Goal: Find specific page/section

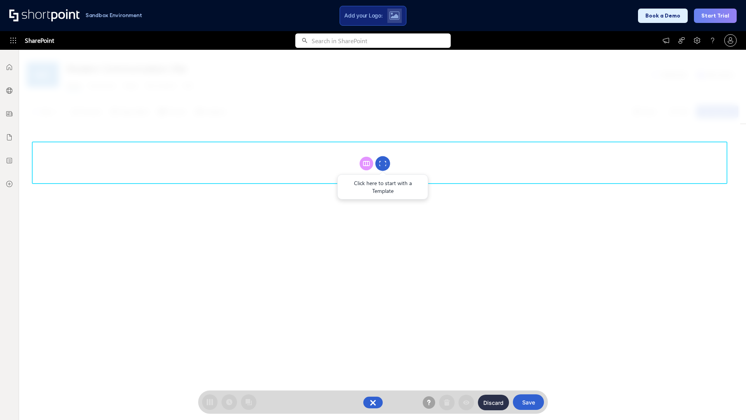
click at [383, 163] on circle at bounding box center [382, 163] width 15 height 15
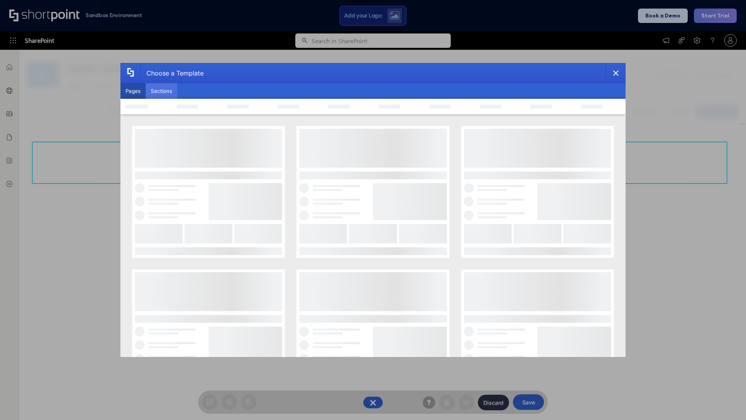
click at [161, 91] on button "Sections" at bounding box center [161, 91] width 31 height 16
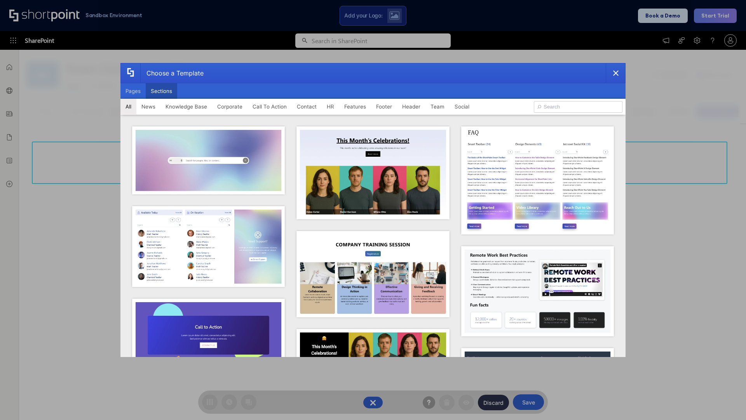
type input "Features Kit 1"
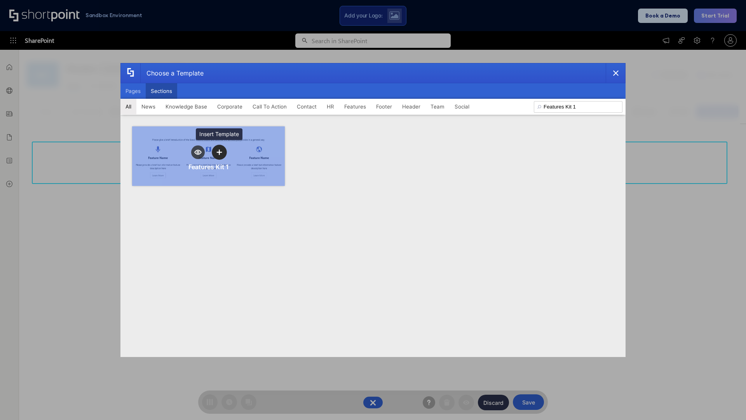
click at [219, 152] on icon "template selector" at bounding box center [218, 151] width 5 height 5
